Goal: Communication & Community: Answer question/provide support

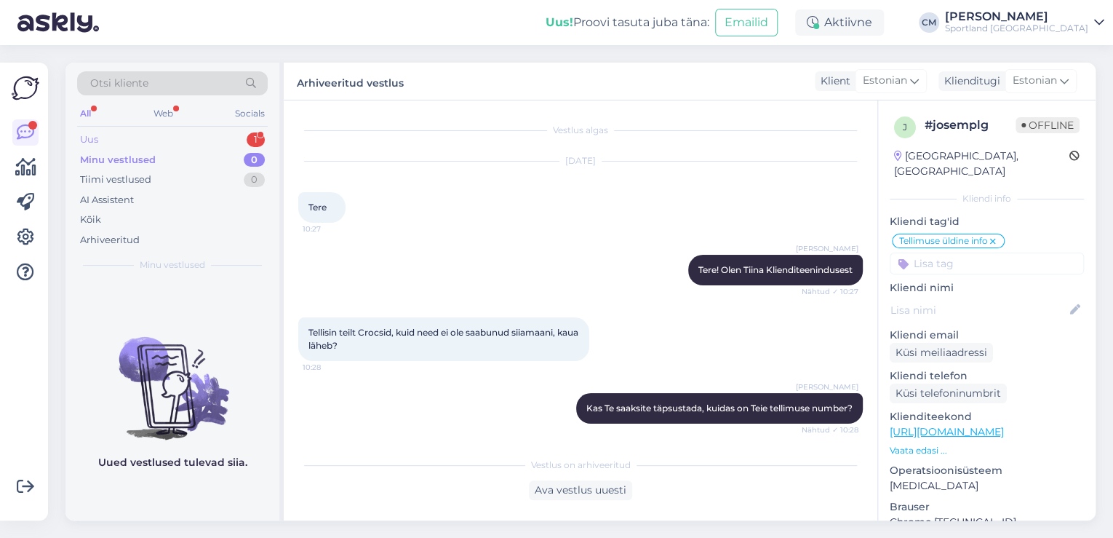
scroll to position [1127, 0]
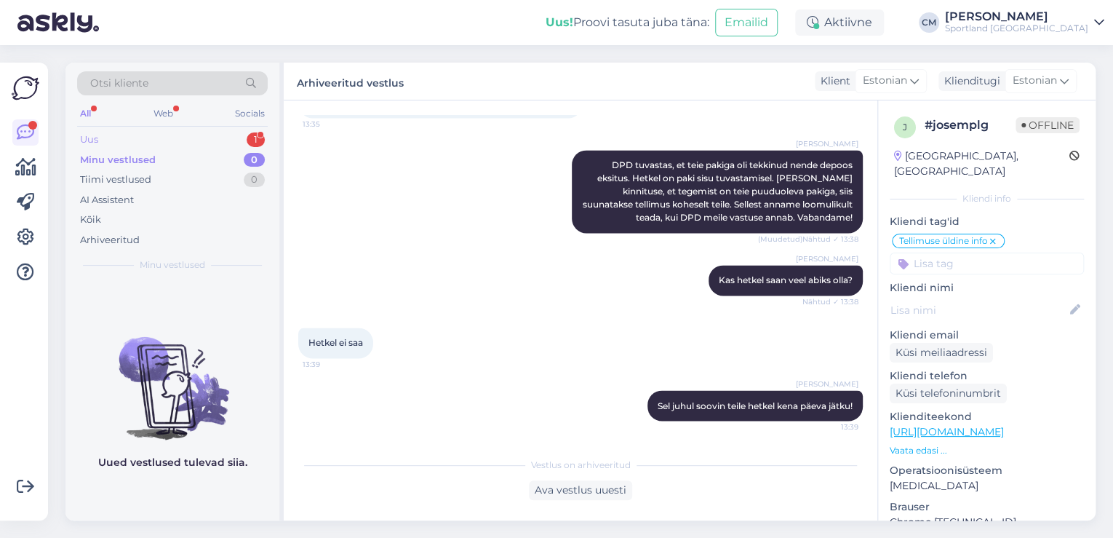
click at [252, 140] on div "1" at bounding box center [256, 139] width 18 height 15
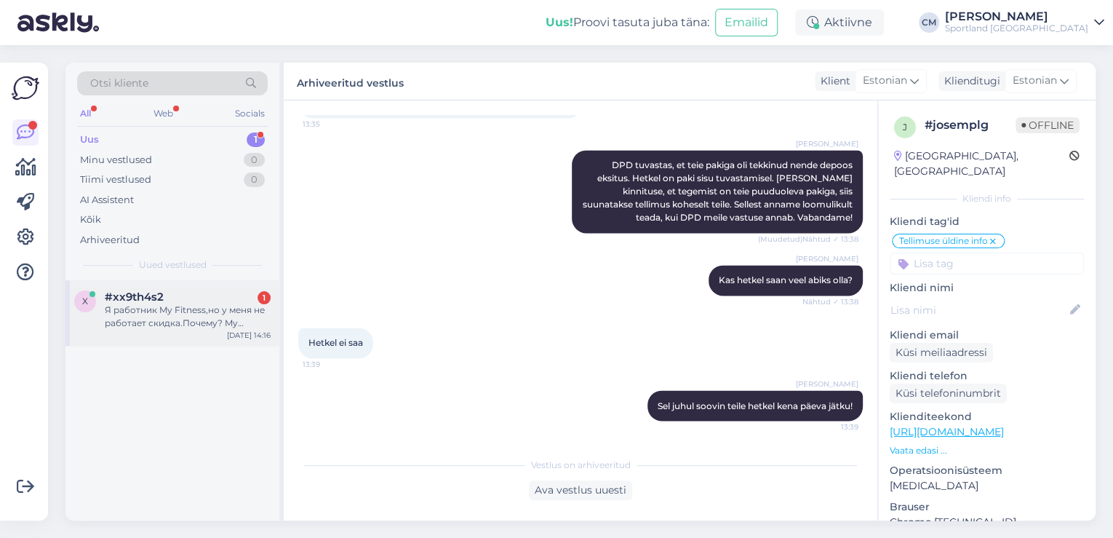
click at [195, 311] on div "Я работник My Fitness,но у меня не работает скидка.Почему? My Fitnesss отправил…" at bounding box center [188, 316] width 166 height 26
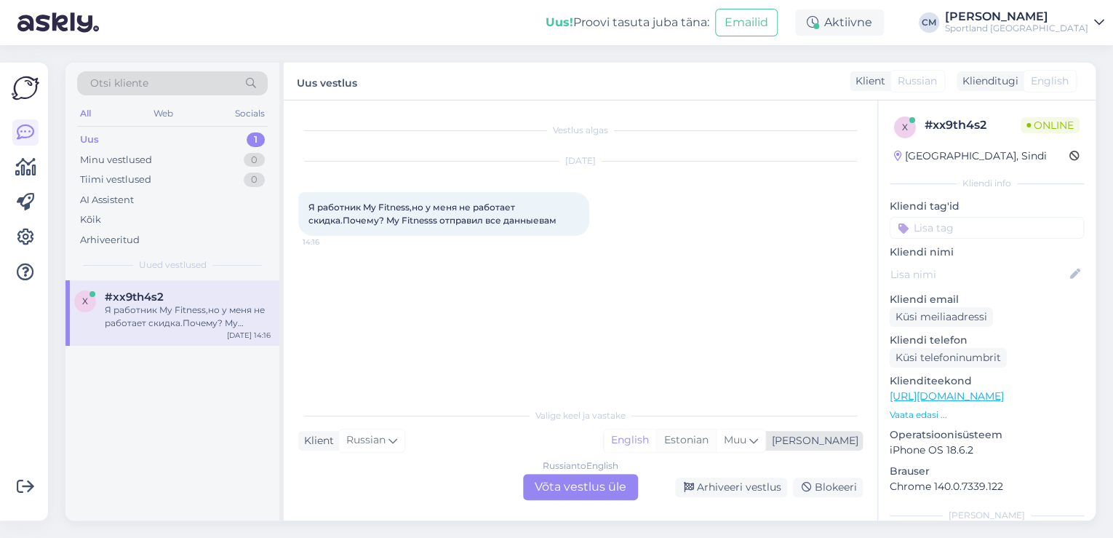
click at [716, 445] on div "Estonian" at bounding box center [686, 440] width 60 height 22
click at [558, 477] on div "Russian to Estonian Võta vestlus üle" at bounding box center [580, 487] width 115 height 26
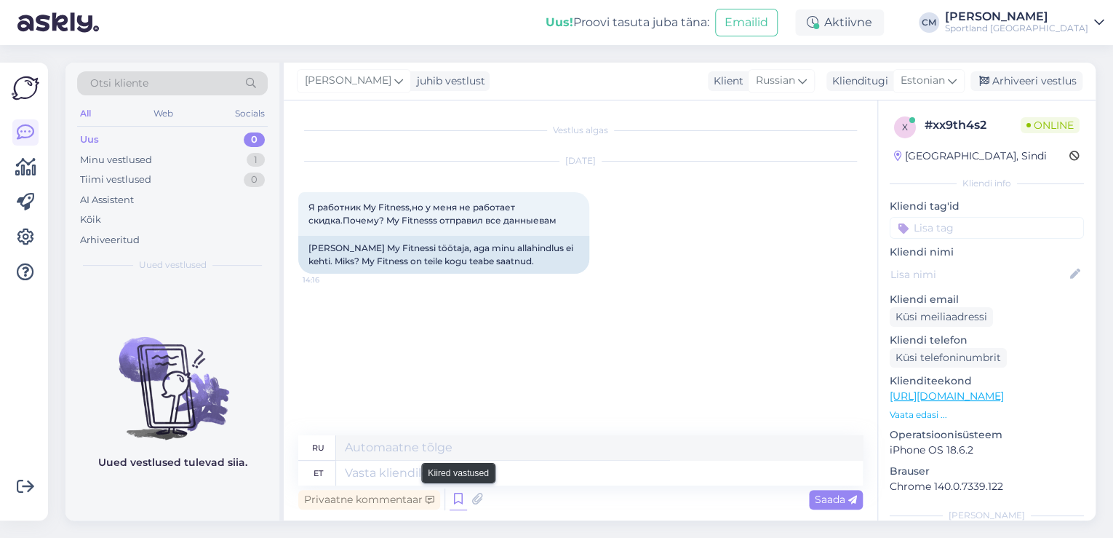
click at [463, 498] on icon at bounding box center [458, 499] width 17 height 22
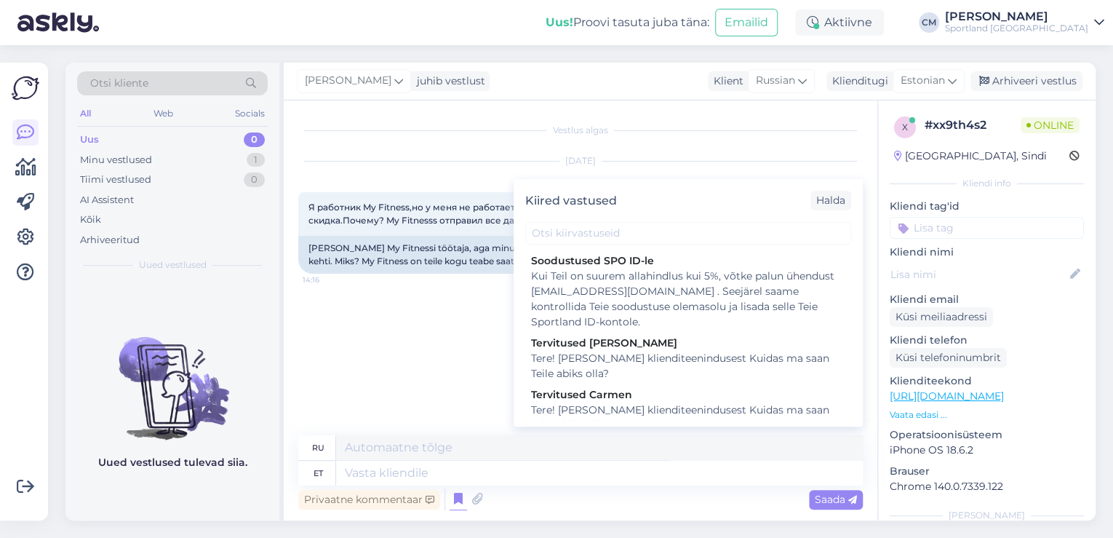
click at [699, 412] on div "Tere! [PERSON_NAME] klienditeenindusest Kuidas ma saan Teile abiks olla?" at bounding box center [688, 417] width 314 height 31
type textarea "Здравствуйте! Я [PERSON_NAME] из службы поддержки клиентов Чем я могу вам помоч…"
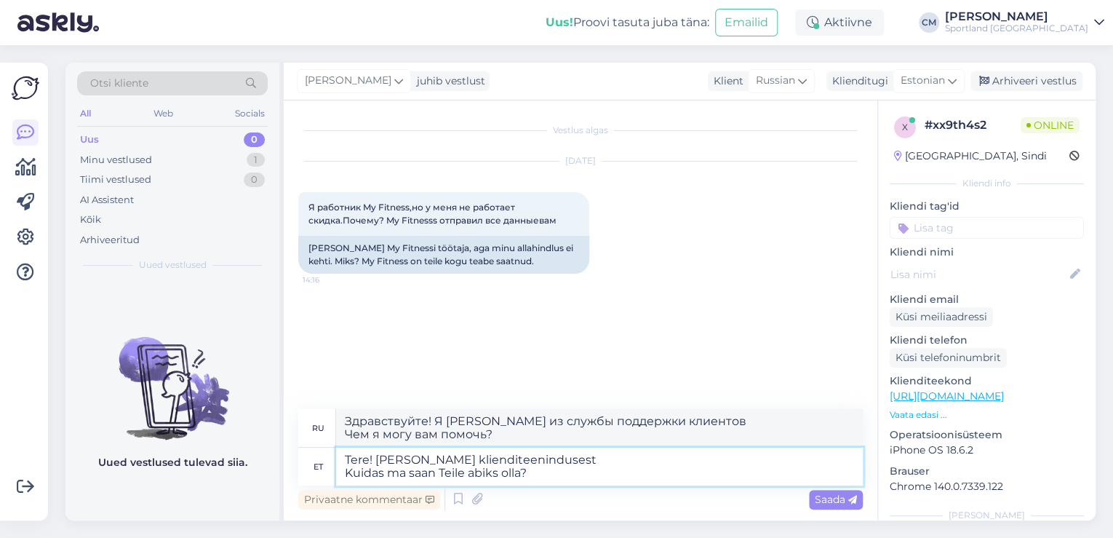
drag, startPoint x: 437, startPoint y: 477, endPoint x: 343, endPoint y: 474, distance: 93.9
click at [343, 474] on textarea "Tere! [PERSON_NAME] klienditeenindusest Kuidas ma saan Teile abiks olla?" at bounding box center [599, 467] width 527 height 38
type textarea "Tere! [PERSON_NAME] klienditeenindusest"
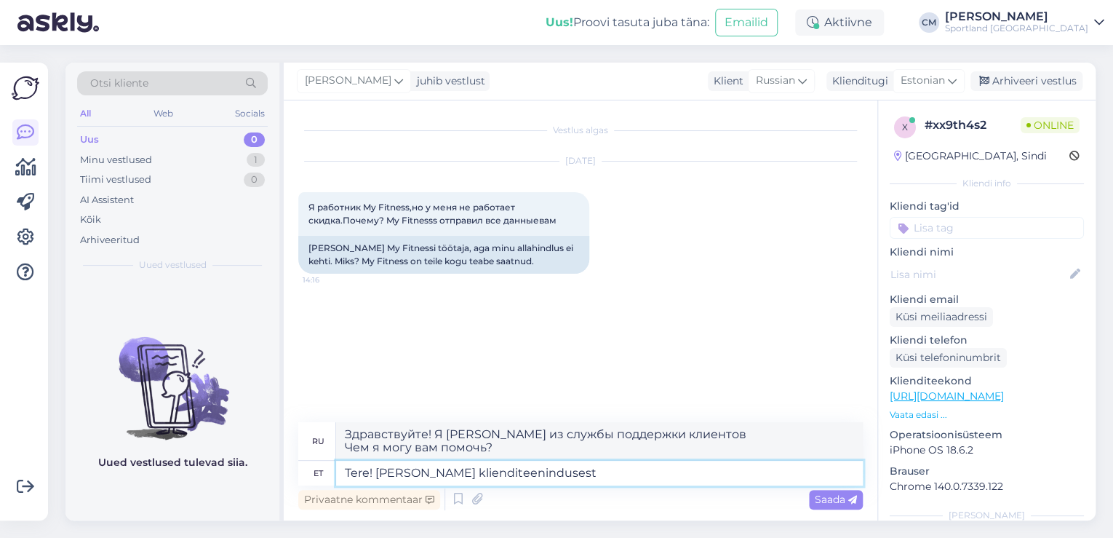
type textarea "Здравствуйте! Меня зовут [PERSON_NAME], я из службы поддержки клиентов."
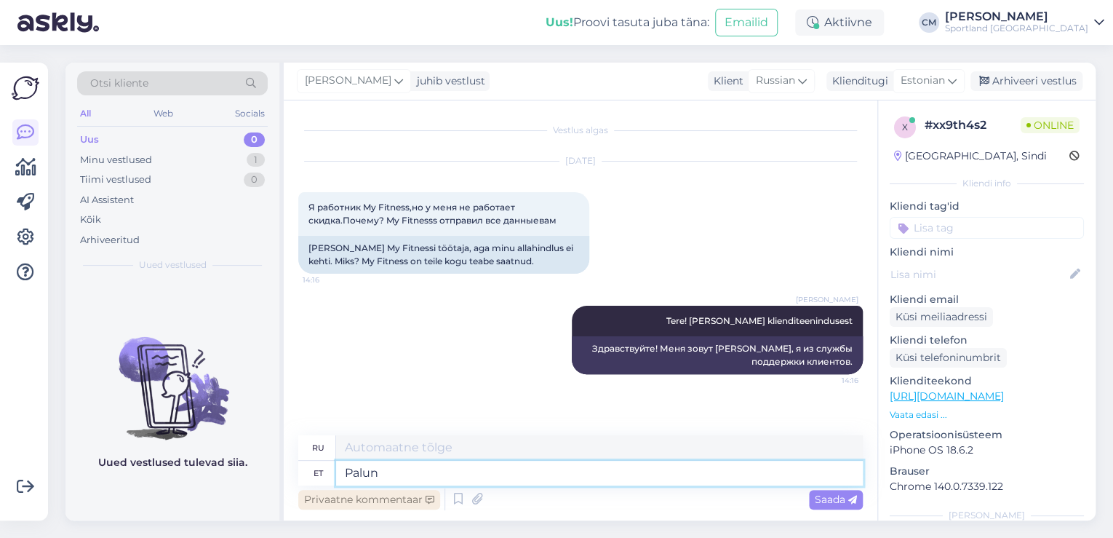
type textarea "Palun"
type textarea "Пожалуйста"
type textarea "Palun pöörduge"
type textarea "Пожалуйста, свяжитесь"
type textarea "Palun pöörduge oma t"
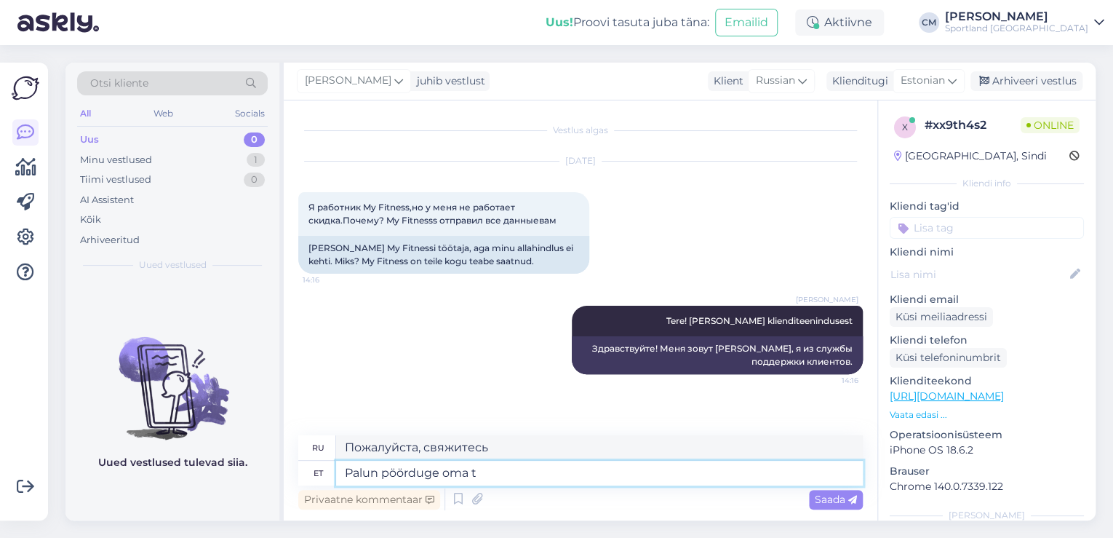
type textarea "Пожалуйста, свяжитесь с вашим"
type textarea "Palun pöörduge oma tööandja k"
type textarea "Пожалуйста, свяжитесь с вашим работодателем."
click at [349, 473] on textarea "Palun pöörduge oma tööandja [PERSON_NAME]." at bounding box center [599, 473] width 527 height 25
type textarea "Sel juhul palun pöörduge oma tööandja [PERSON_NAME]."
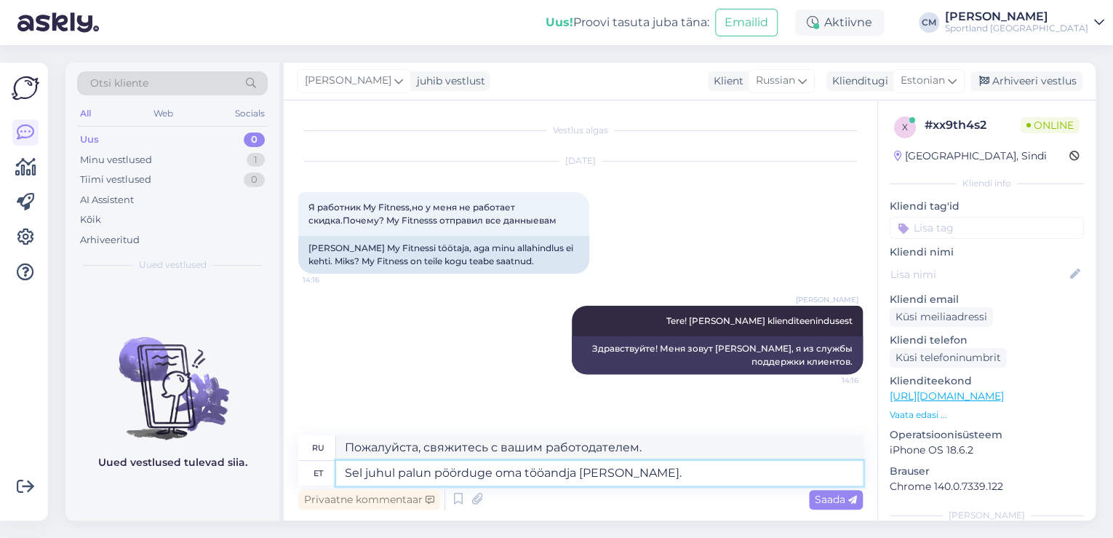
type textarea "В этом случае обратитесь к своему работодателю."
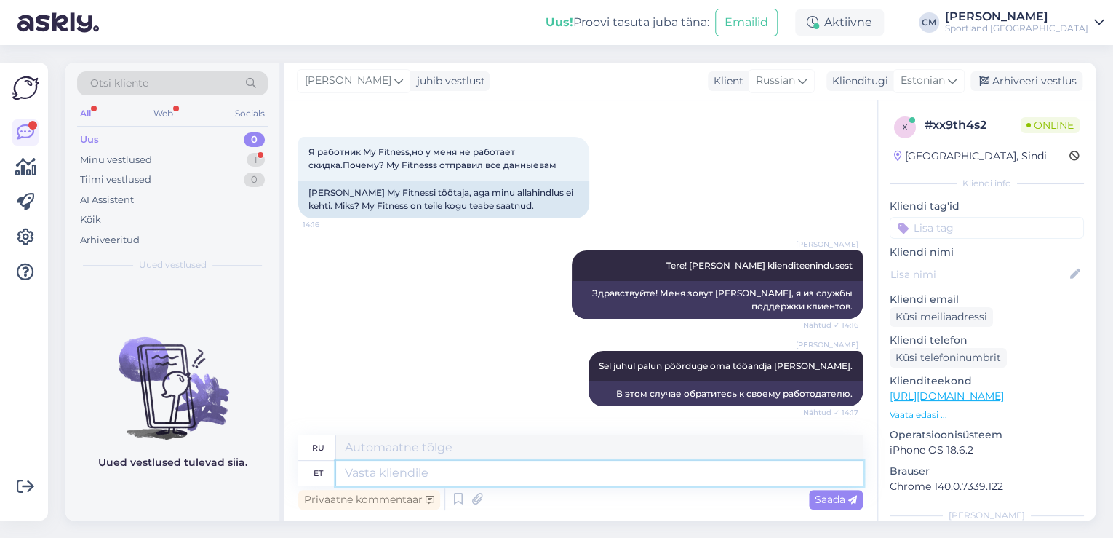
scroll to position [230, 0]
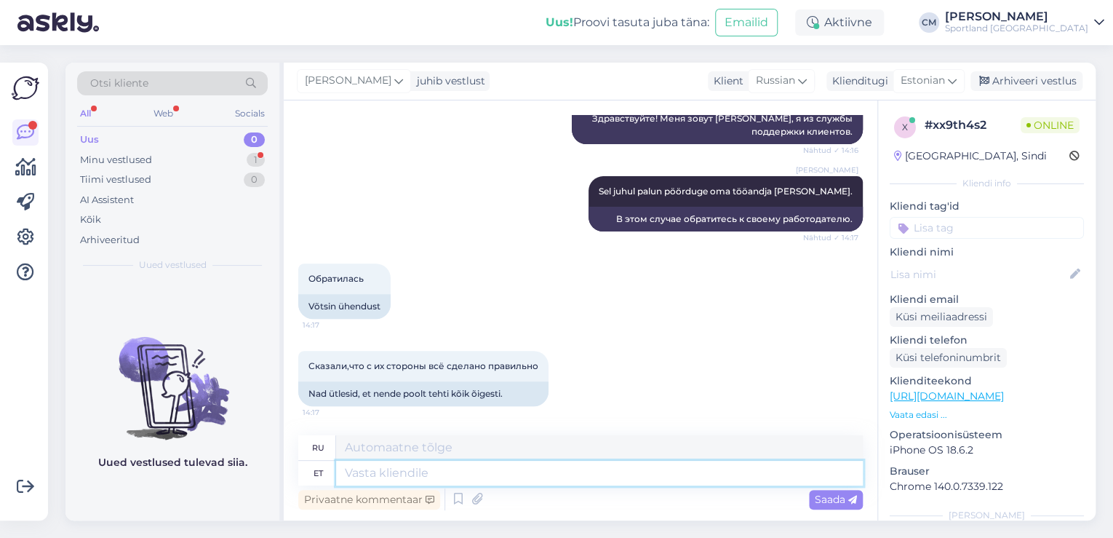
click at [544, 480] on textarea at bounding box center [599, 473] width 527 height 25
type textarea "K"
type textarea "E-[PERSON_NAME] k"
type textarea "Интернет-магазин"
type textarea "E"
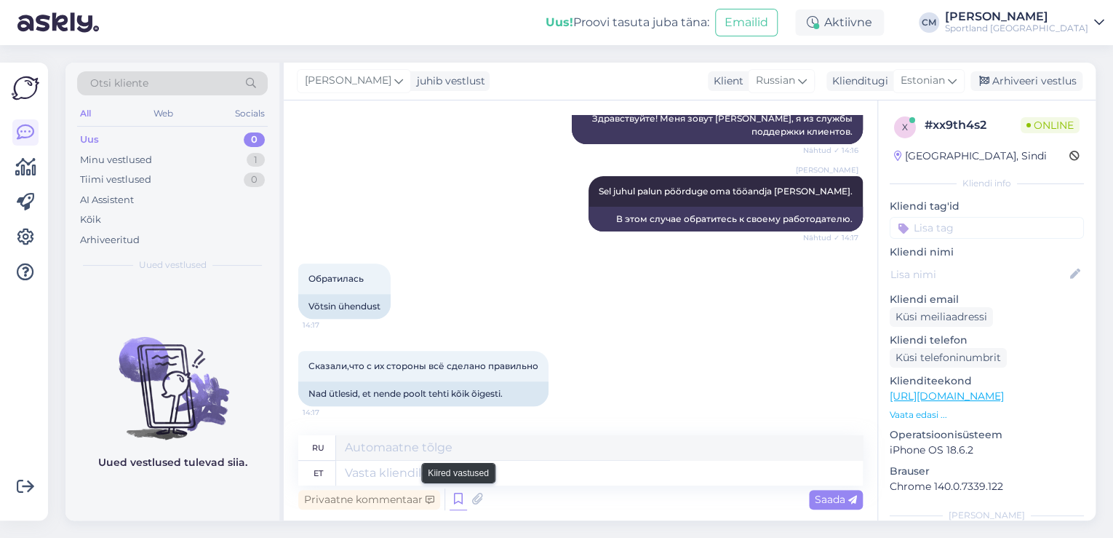
drag, startPoint x: 468, startPoint y: 507, endPoint x: 454, endPoint y: 499, distance: 15.6
click at [454, 499] on div "Privaatne kommentaar Saada" at bounding box center [580, 499] width 565 height 28
click at [454, 499] on icon at bounding box center [458, 499] width 17 height 22
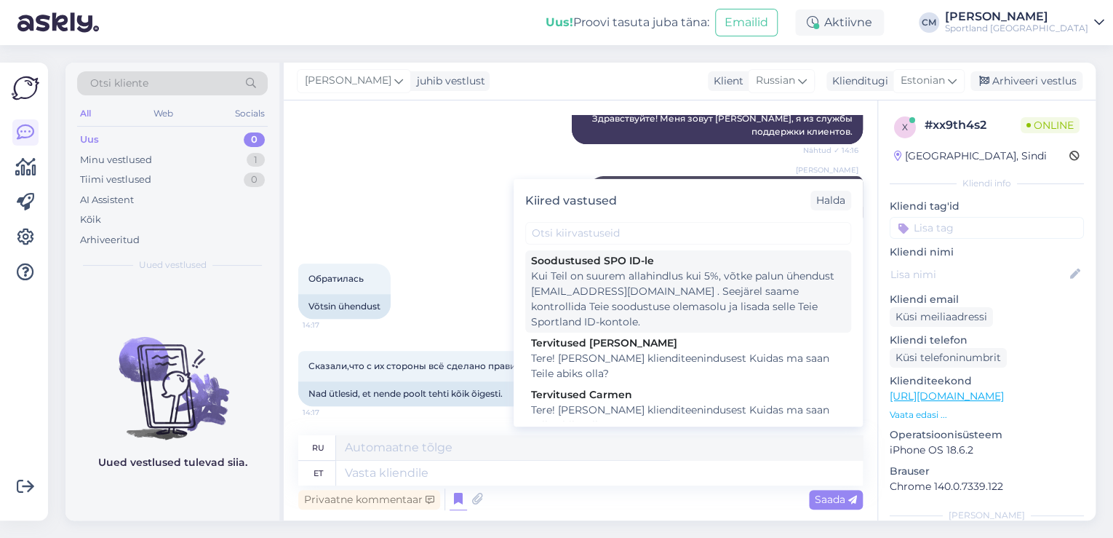
click at [606, 269] on div "Kui Teil on suurem allahindlus kui 5%, võtke palun ühendust [EMAIL_ADDRESS][DOM…" at bounding box center [688, 299] width 314 height 61
type textarea "Kui Teil on suurem allahindlus kui 5%, võtke palun ühendust [EMAIL_ADDRESS][DOM…"
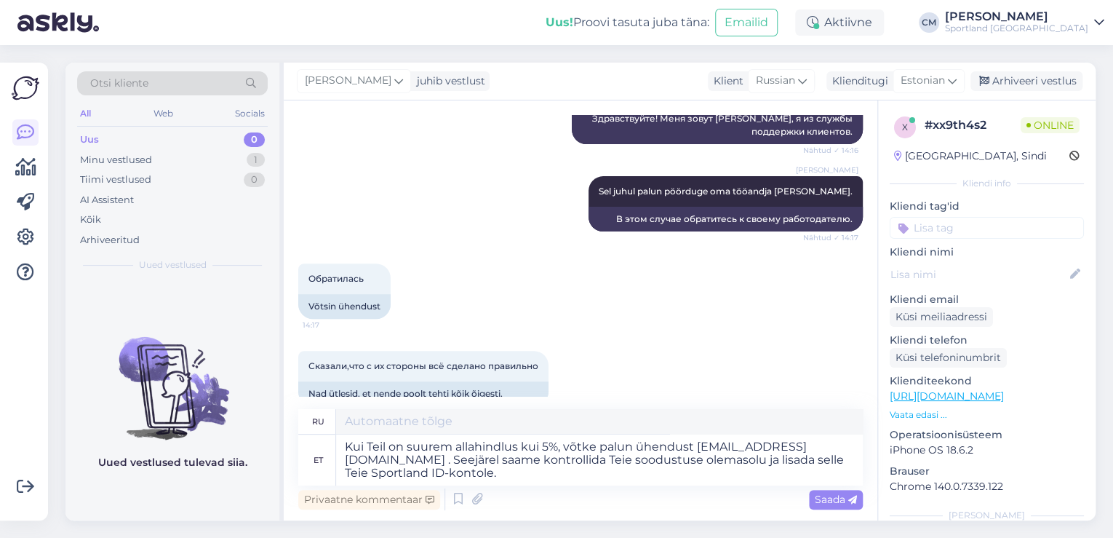
type textarea "Если ваша скидка превышает 5%, пожалуйста, свяжитесь с нами по адресу [EMAIL_AD…"
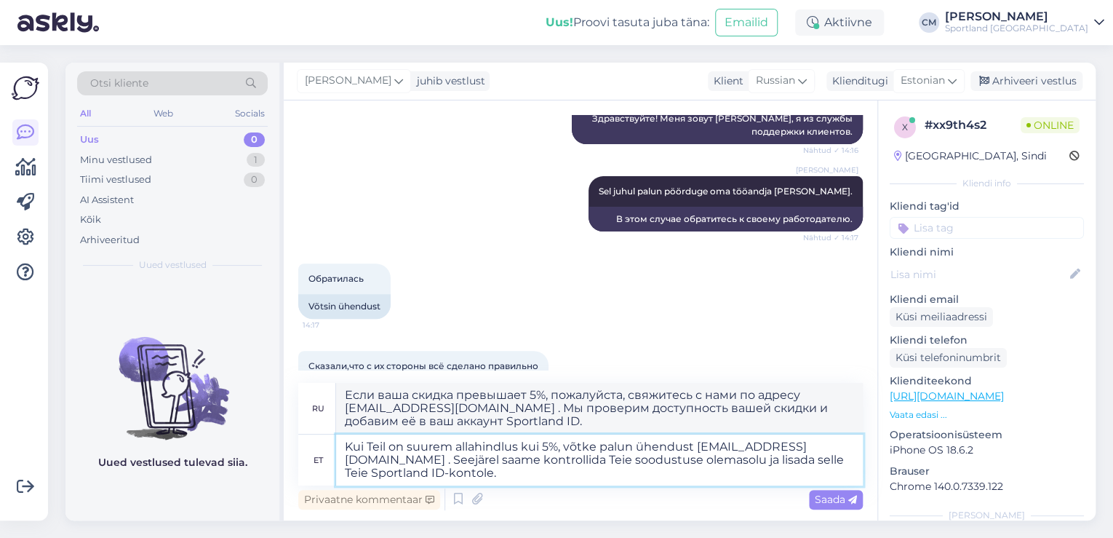
drag, startPoint x: 416, startPoint y: 476, endPoint x: 432, endPoint y: 476, distance: 15.3
click at [432, 476] on textarea "Kui Teil on suurem allahindlus kui 5%, võtke palun ühendust [EMAIL_ADDRESS][DOM…" at bounding box center [599, 459] width 527 height 51
drag, startPoint x: 424, startPoint y: 476, endPoint x: 332, endPoint y: 461, distance: 93.0
click at [332, 461] on div "et Kui Teil on suurem allahindlus kui 5%, võtke palun ühendust [EMAIL_ADDRESS][…" at bounding box center [580, 459] width 565 height 51
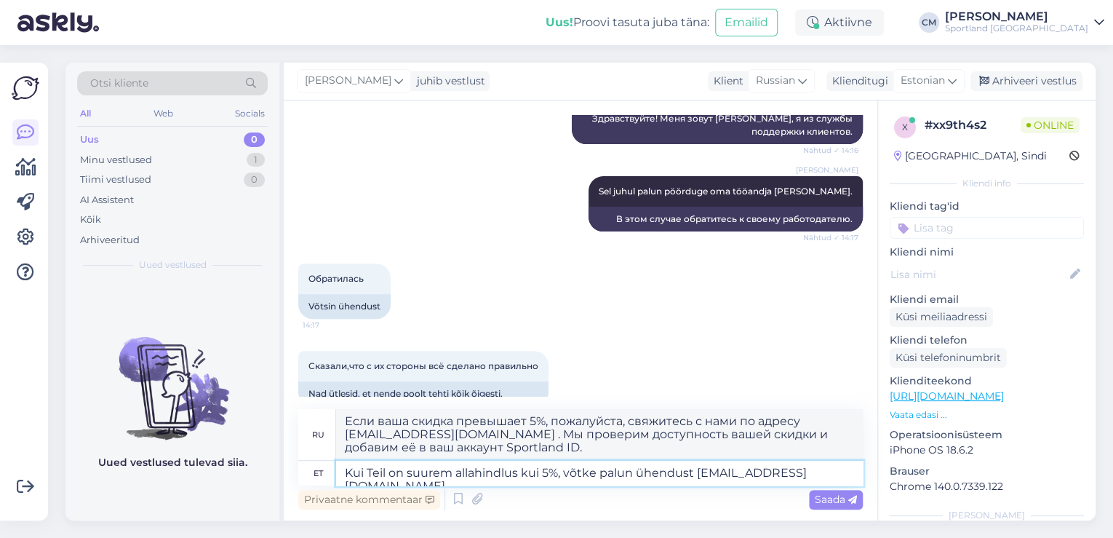
type textarea "Kui Teil on suurem allahindlus kui 5%, võtke palun ühendust [EMAIL_ADDRESS][DOM…"
type textarea "Если у вас скидка более 5%, свяжитесь с нами по адресу [EMAIL_ADDRESS][DOMAIN_N…"
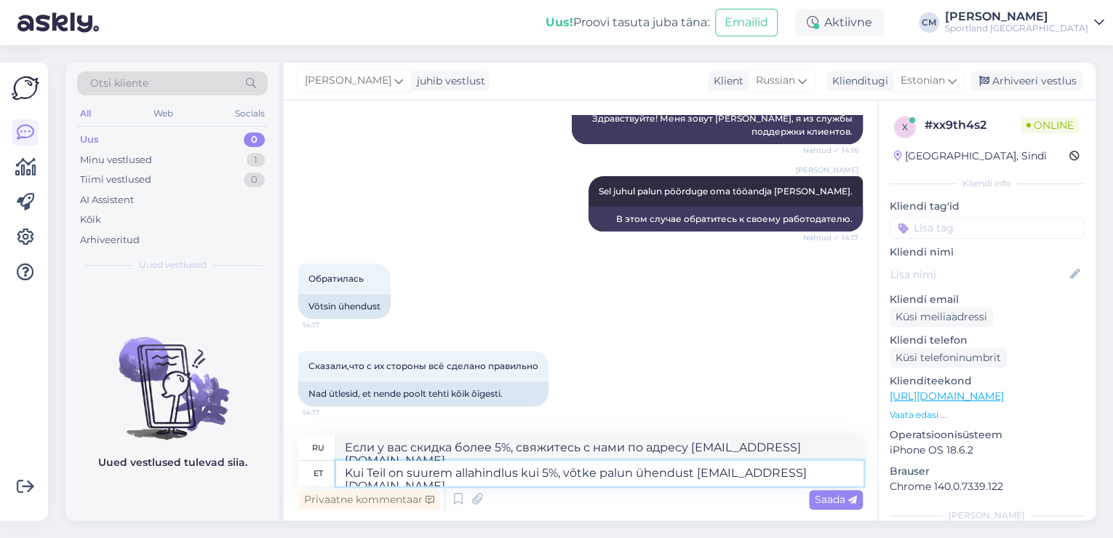
type textarea "Kui Teil on suurem allahindlus kui 5%, võtke palun ühendust [EMAIL_ADDRESS][DOM…"
type textarea "Если у вас скидка больше 5%, свяжитесь с нами по адресу [EMAIL_ADDRESS][DOMAIN_…"
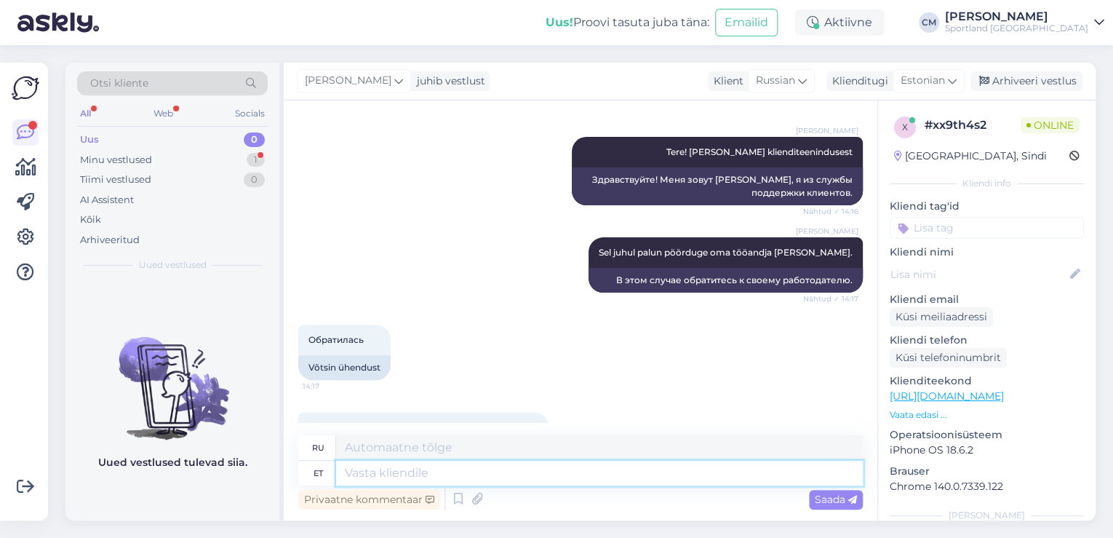
scroll to position [431, 0]
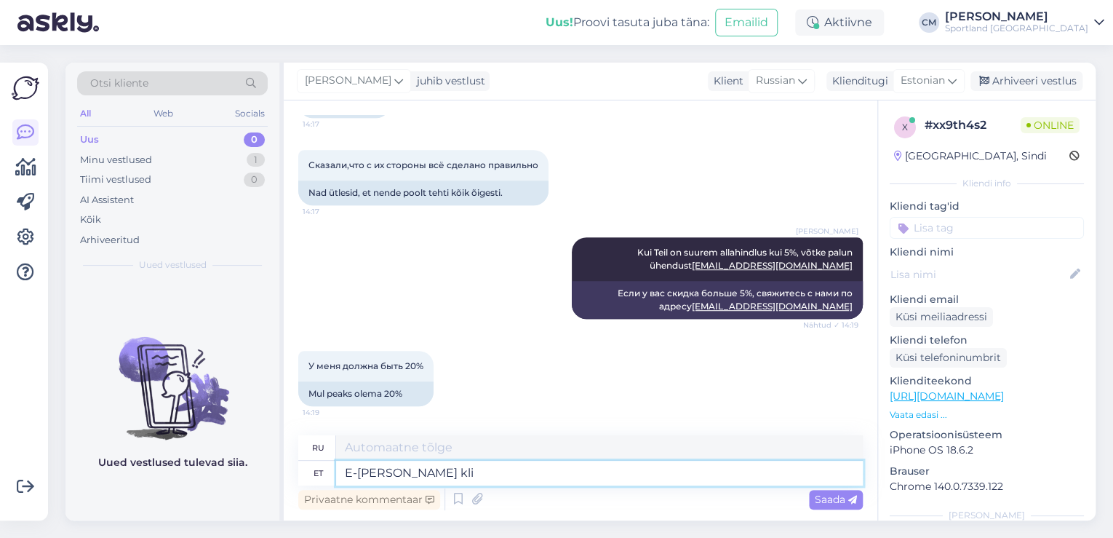
type textarea "E-[PERSON_NAME] [PERSON_NAME]"
type textarea "Интернет-магазин"
type textarea "E-[PERSON_NAME] klienditeenindus e"
type textarea "Обслуживание клиентов интернет-магазина"
type textarea "E-[PERSON_NAME] klienditeenindus ei"
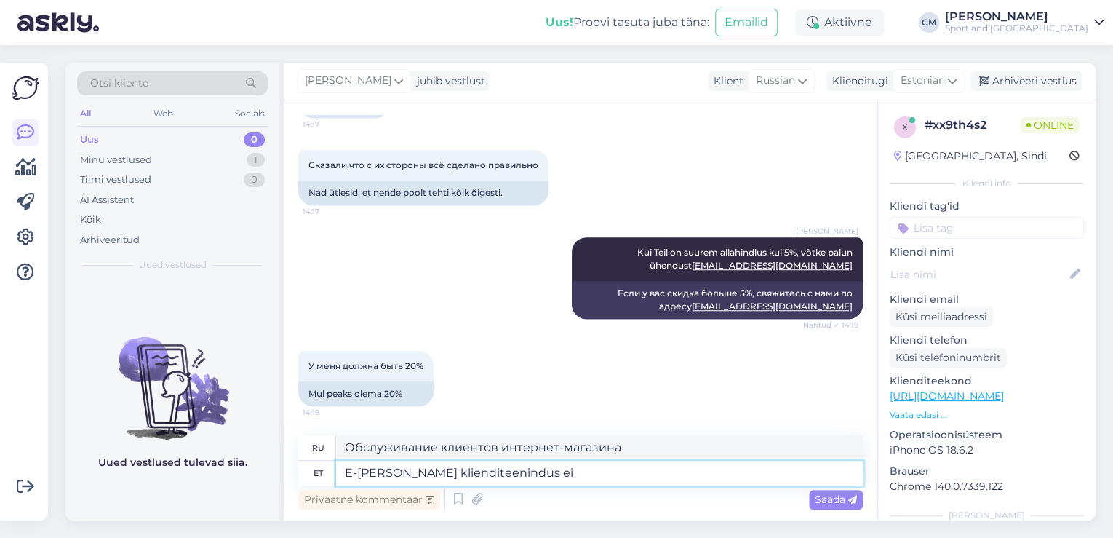
type textarea "Обслуживание клиентов интернет-магазина не"
type textarea "E-[PERSON_NAME] klienditeenindus [PERSON_NAME]"
type textarea "Интернет-магазин не управляется службой поддержки клиентов."
type textarea "E-[PERSON_NAME] klienditeenindus [PERSON_NAME] soodustusi."
type textarea "Служба поддержки клиентов интернет-магазина не управляет скидками."
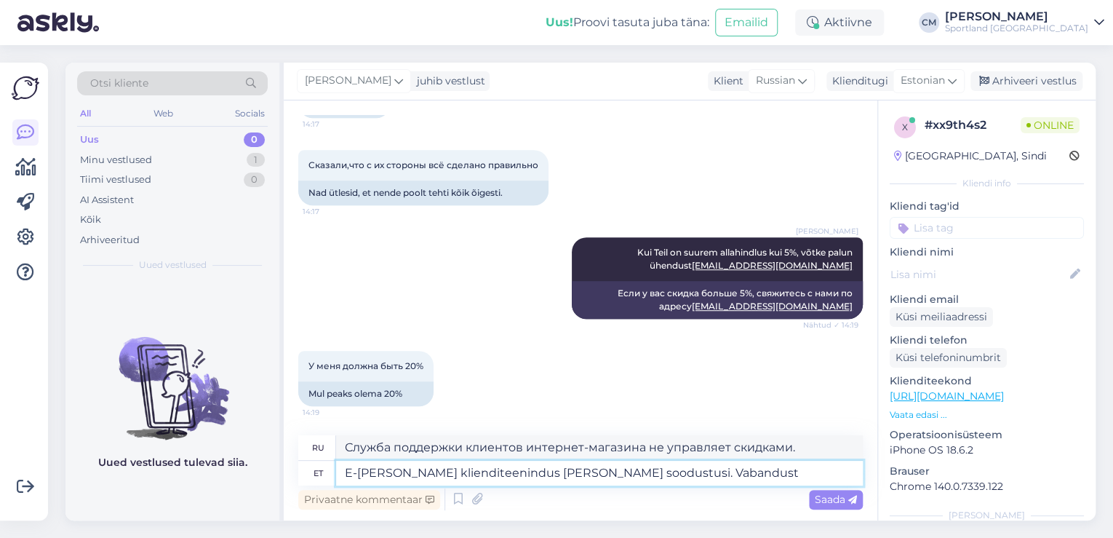
type textarea "E-[PERSON_NAME] klienditeenindus [PERSON_NAME] soodustusi. Vabandust."
type textarea "Служба поддержки клиентов интернет-магазина не управляет скидками. Извините."
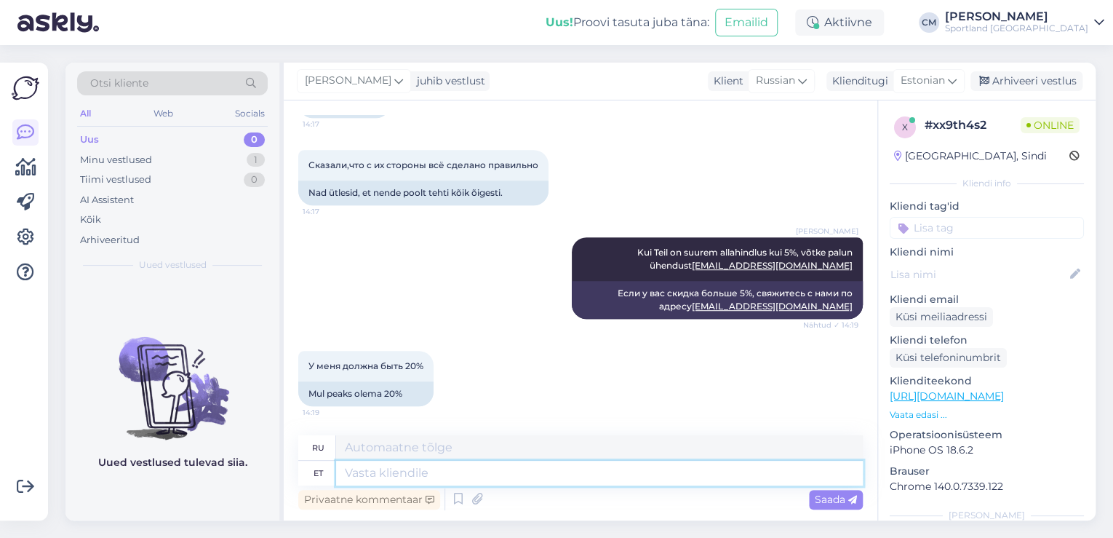
scroll to position [531, 0]
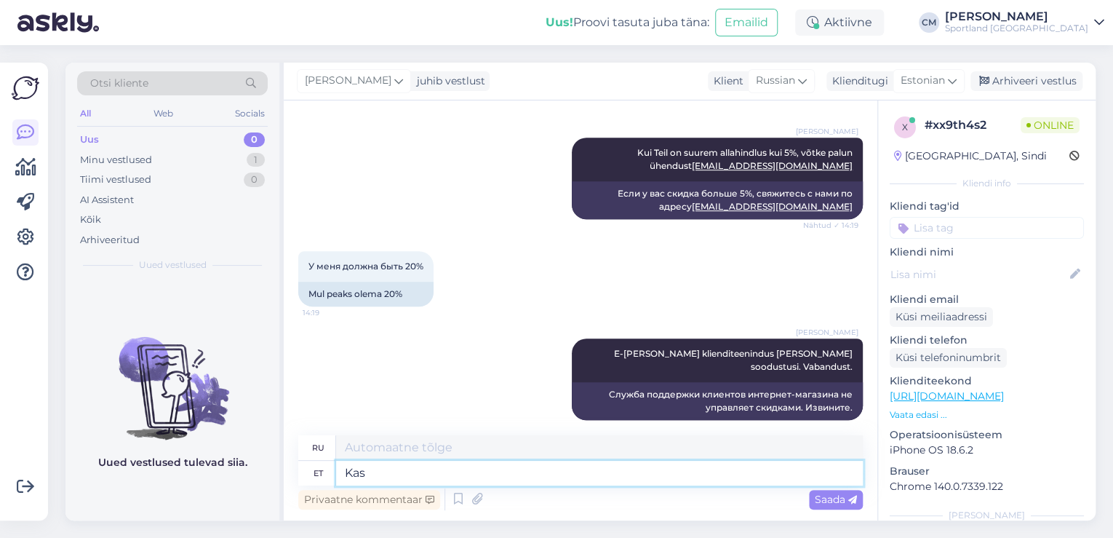
type textarea "Kas s"
type textarea "Является"
type textarea "Kas saan ve"
type textarea "Могу ли я"
type textarea "Kas saan veel a"
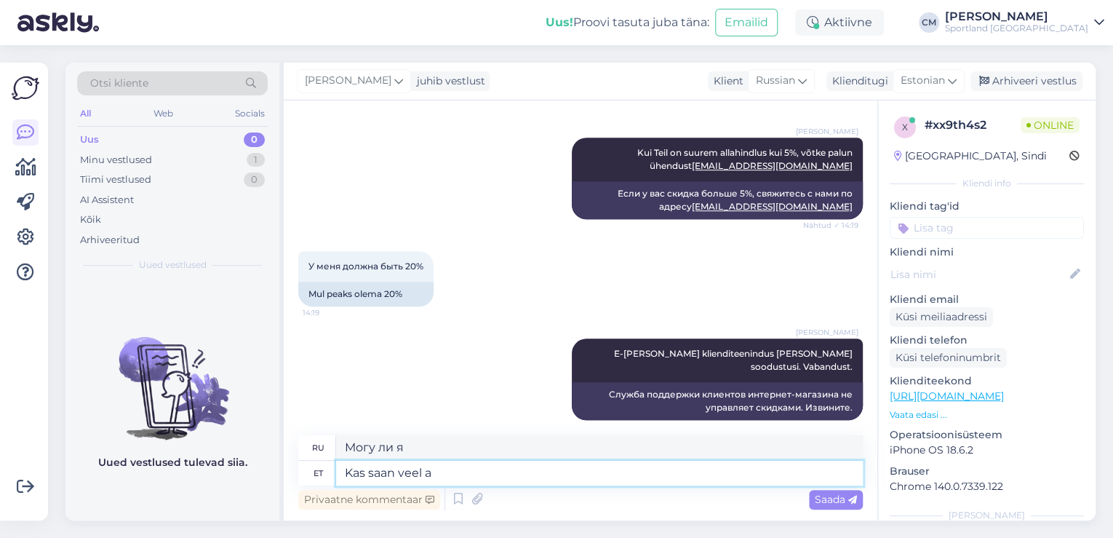
type textarea "Можно мне еще?"
type textarea "Kas saan veel aidata?"
type textarea "Могу ли я еще помочь?"
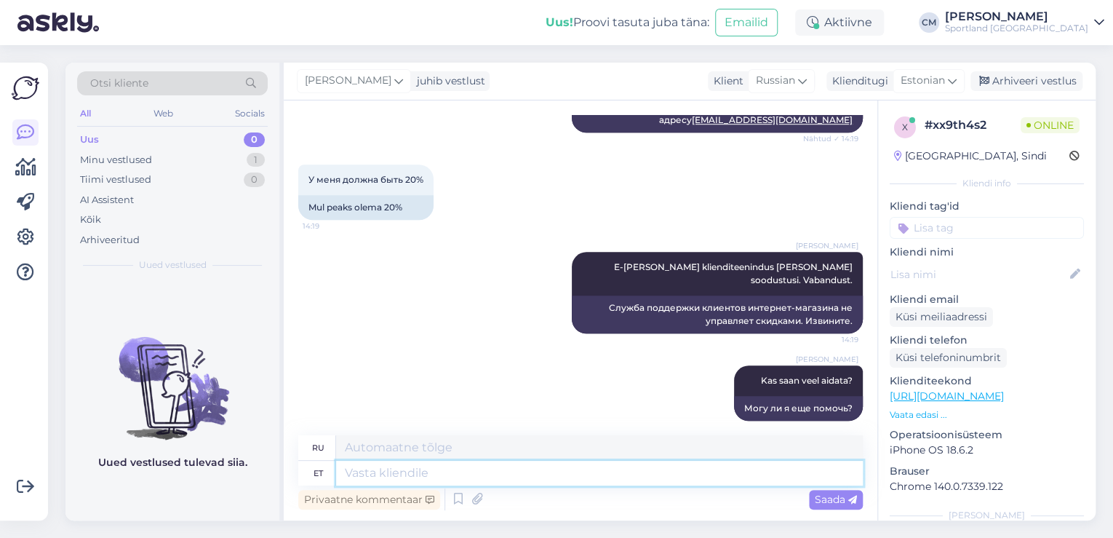
scroll to position [618, 0]
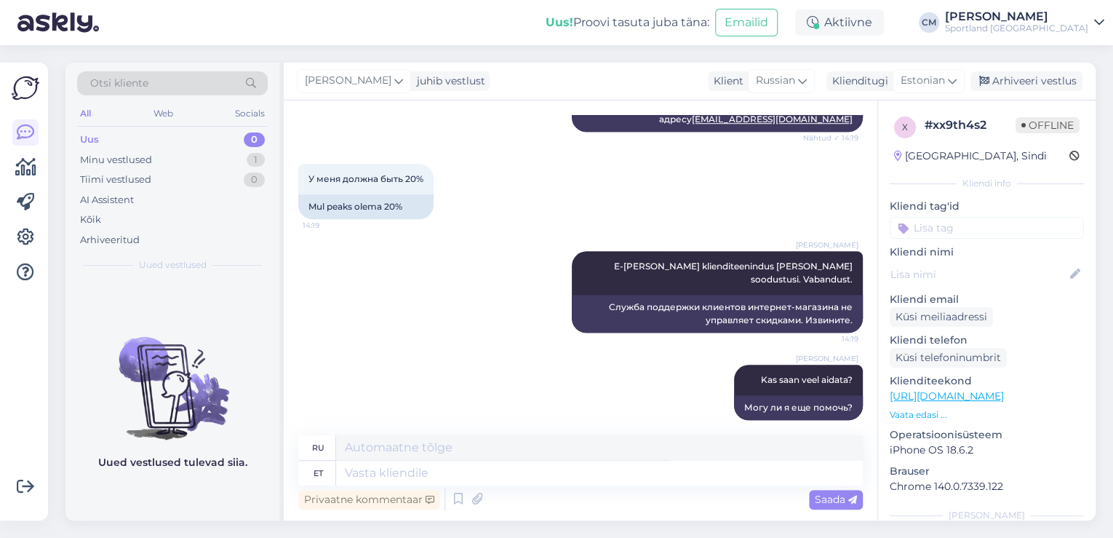
drag, startPoint x: 1009, startPoint y: 102, endPoint x: 1013, endPoint y: 87, distance: 15.9
click at [1009, 100] on div "x # xx9th4s2 Offline [GEOGRAPHIC_DATA], Sindi Kliendi info Kliendi tag'id Võidu…" at bounding box center [987, 401] width 218 height 603
click at [1013, 87] on div "Arhiveeri vestlus" at bounding box center [1027, 81] width 112 height 20
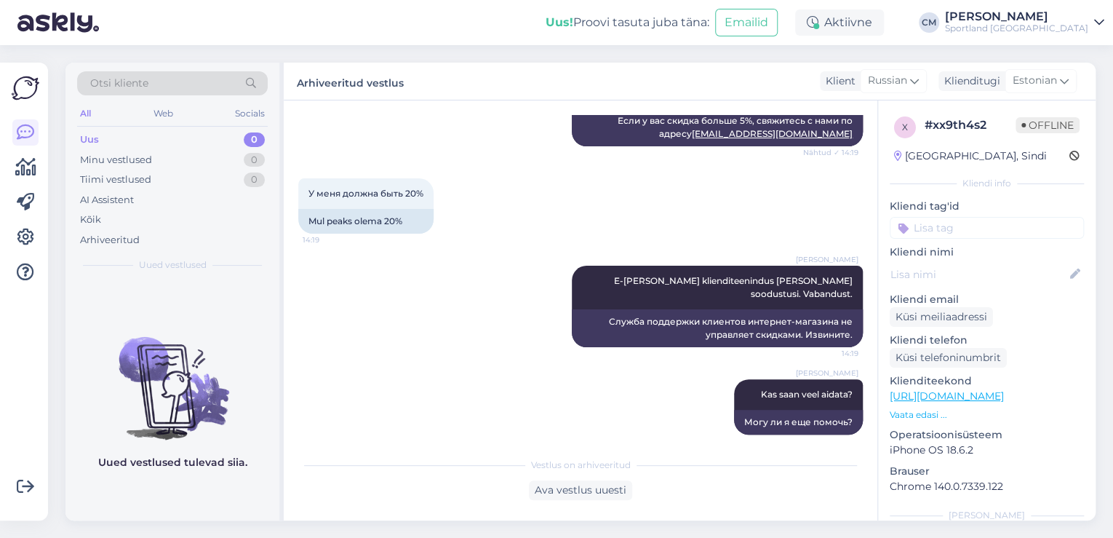
click at [971, 215] on div "Kliendi tag'id Võidu lunastamine Vaba aeg Vaata saadavust - leitavus Üritused U…" at bounding box center [987, 219] width 194 height 40
click at [970, 228] on input at bounding box center [987, 228] width 194 height 22
type input "sood"
click at [966, 260] on div "Soodustused" at bounding box center [987, 266] width 72 height 15
